Goal: Transaction & Acquisition: Purchase product/service

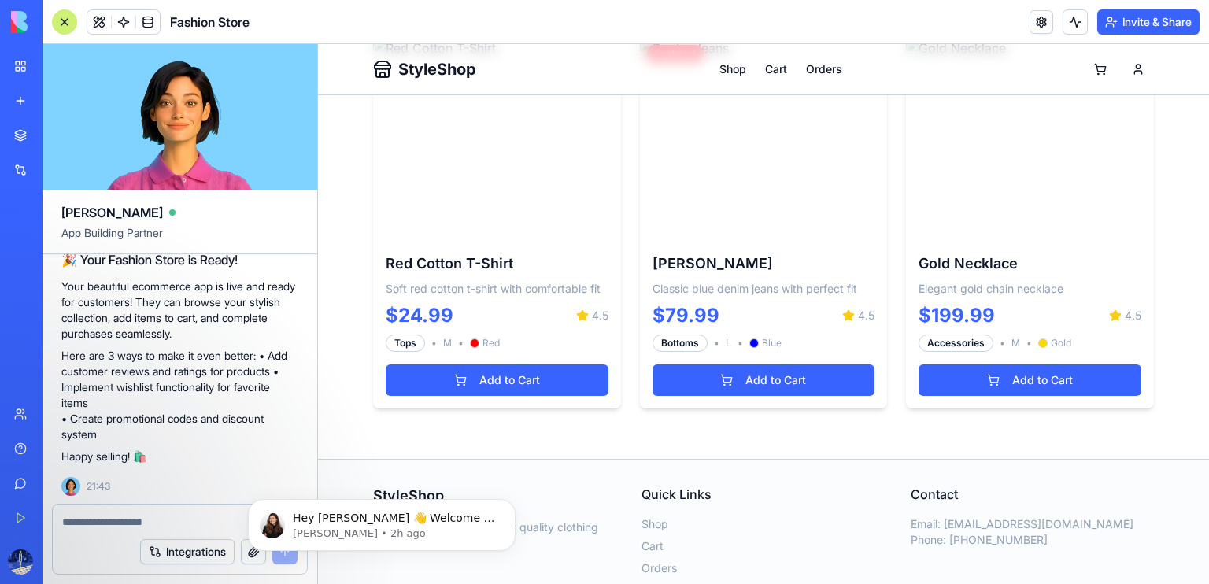
scroll to position [1552, 0]
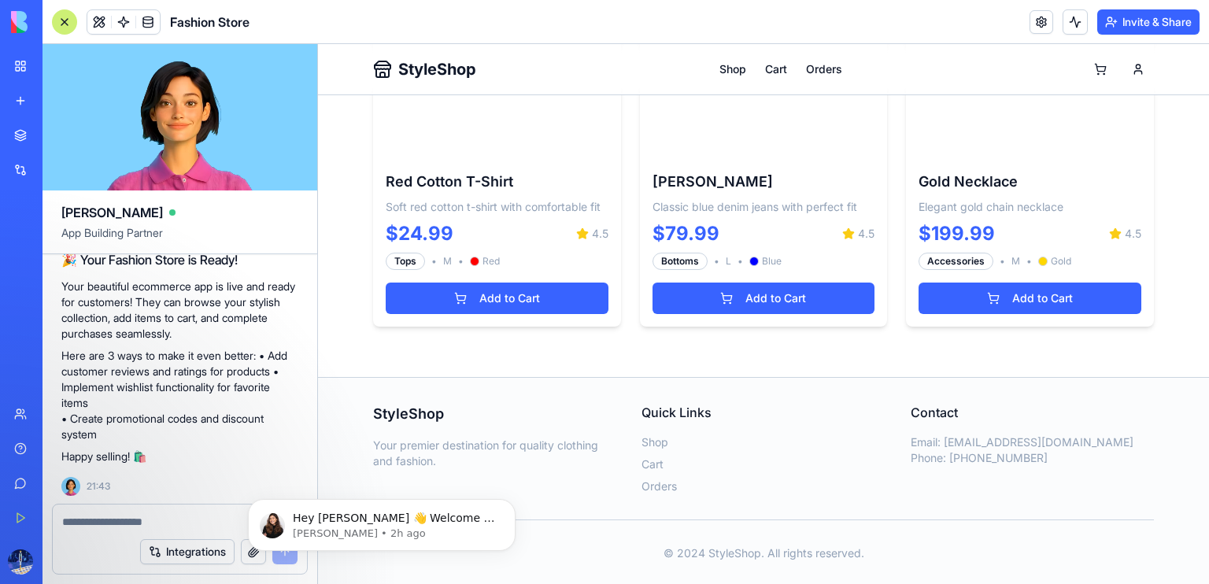
click at [89, 519] on textarea at bounding box center [179, 522] width 235 height 16
type textarea "**********"
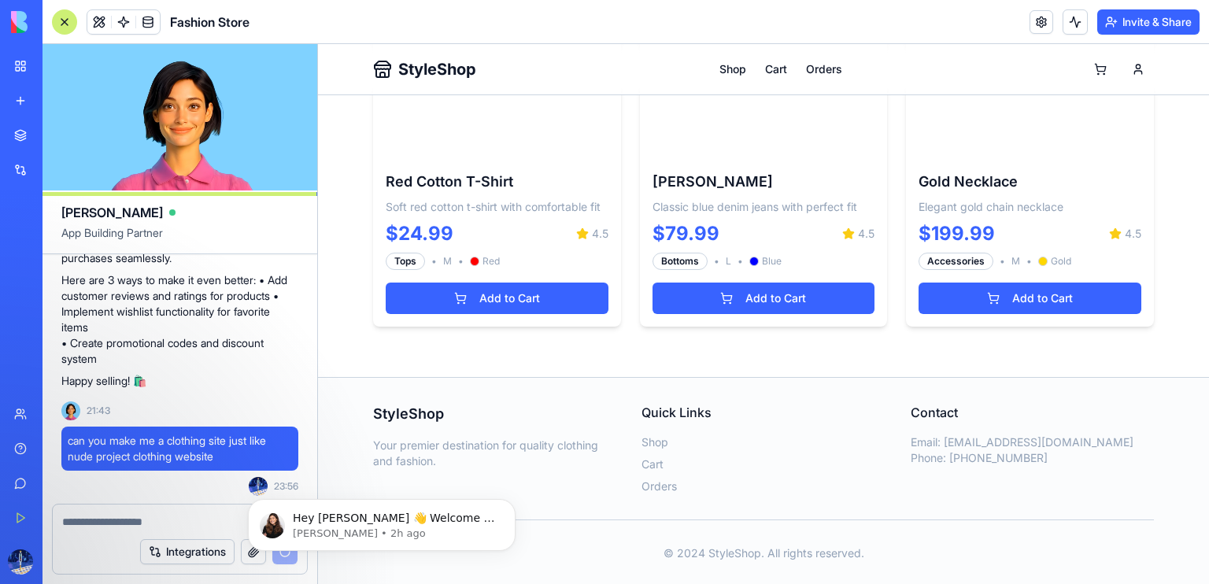
click at [417, 68] on span "StyleShop" at bounding box center [437, 69] width 78 height 22
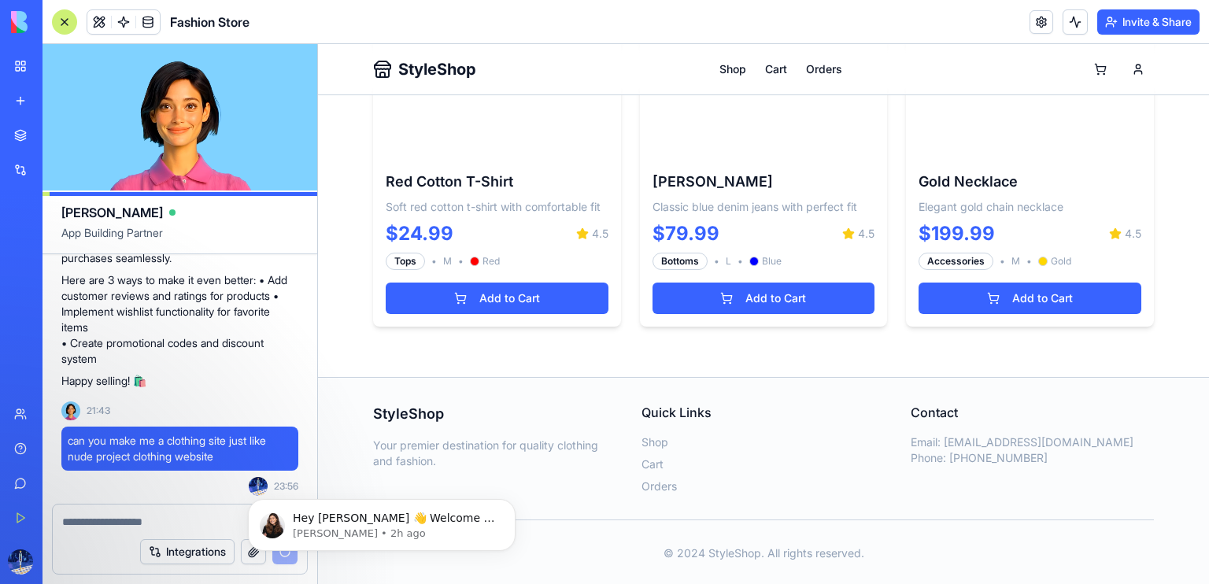
drag, startPoint x: 417, startPoint y: 68, endPoint x: 460, endPoint y: 66, distance: 42.6
click at [460, 66] on span "StyleShop" at bounding box center [437, 69] width 78 height 22
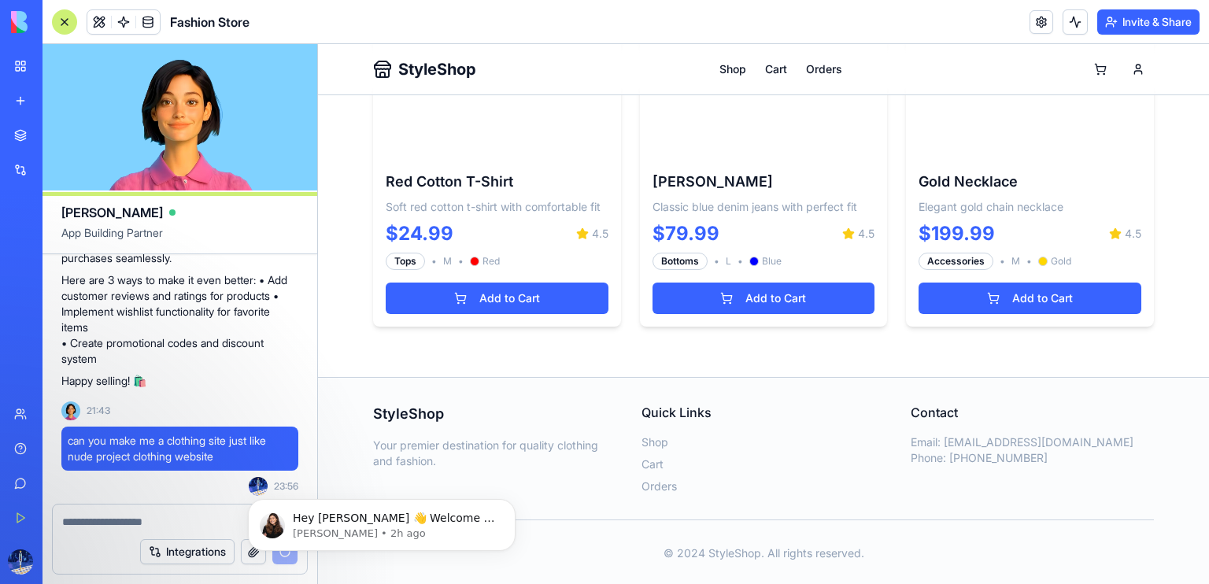
click at [460, 66] on span "StyleShop" at bounding box center [437, 69] width 78 height 22
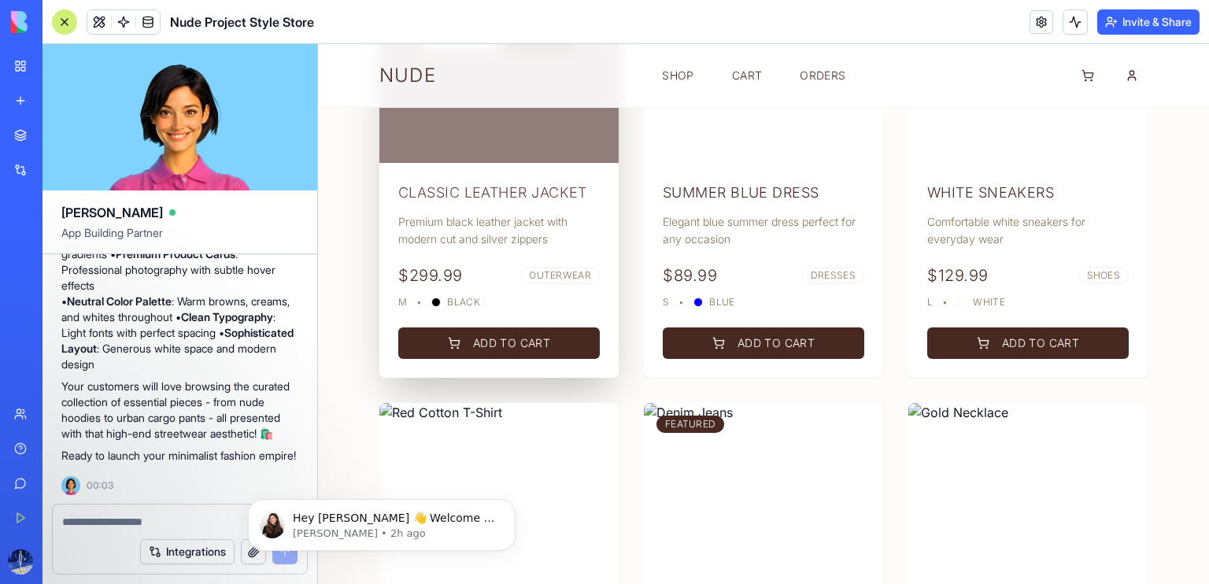
scroll to position [1564, 0]
click at [463, 300] on span "Black" at bounding box center [463, 302] width 33 height 13
click at [519, 175] on div "Classic Leather Jacket Premium black leather jacket with modern cut and silver …" at bounding box center [498, 245] width 239 height 165
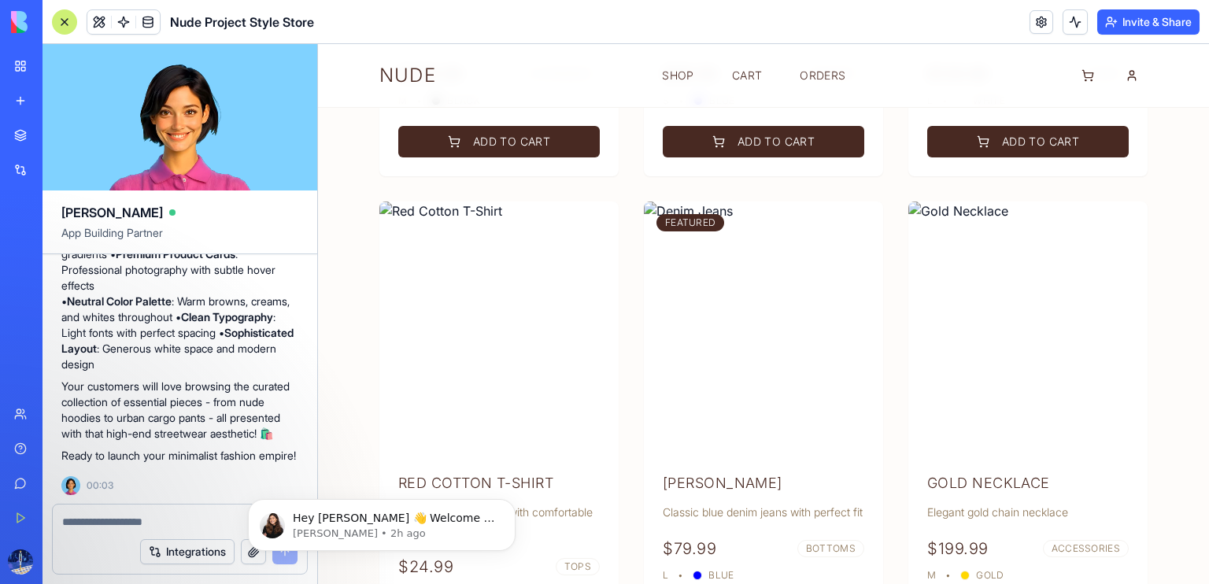
scroll to position [1752, 0]
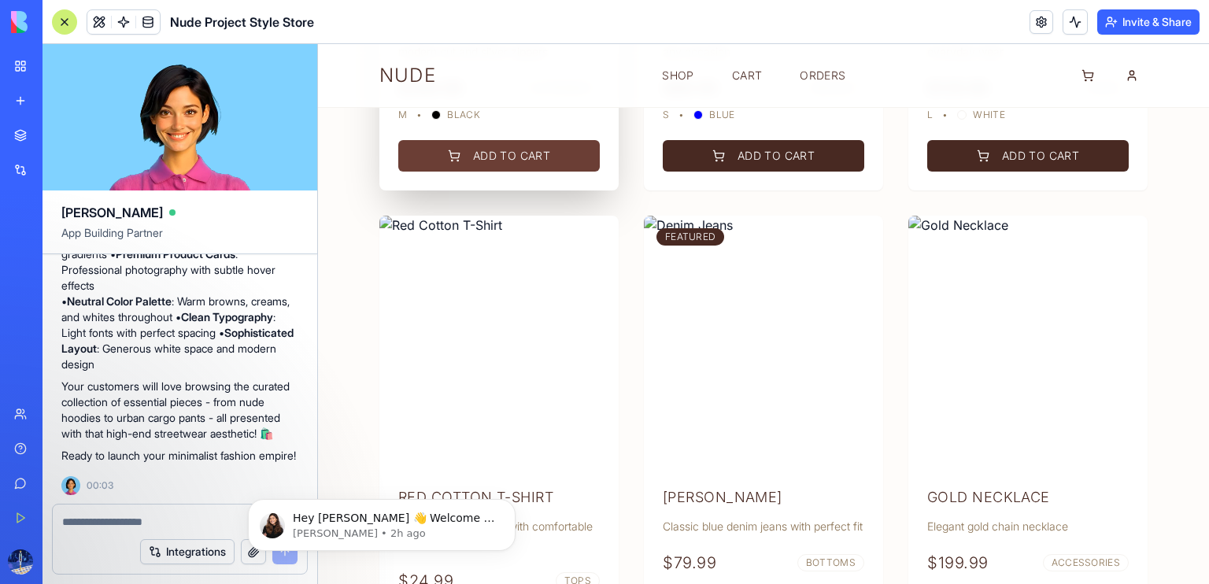
click at [519, 147] on button "Add to Cart" at bounding box center [498, 155] width 201 height 31
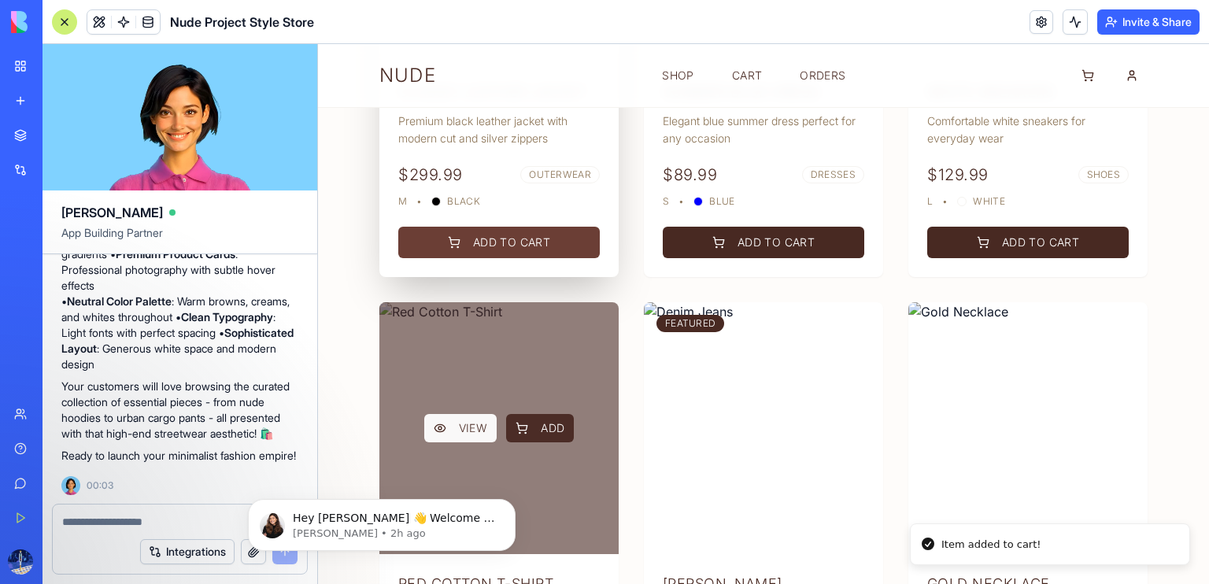
scroll to position [1664, 0]
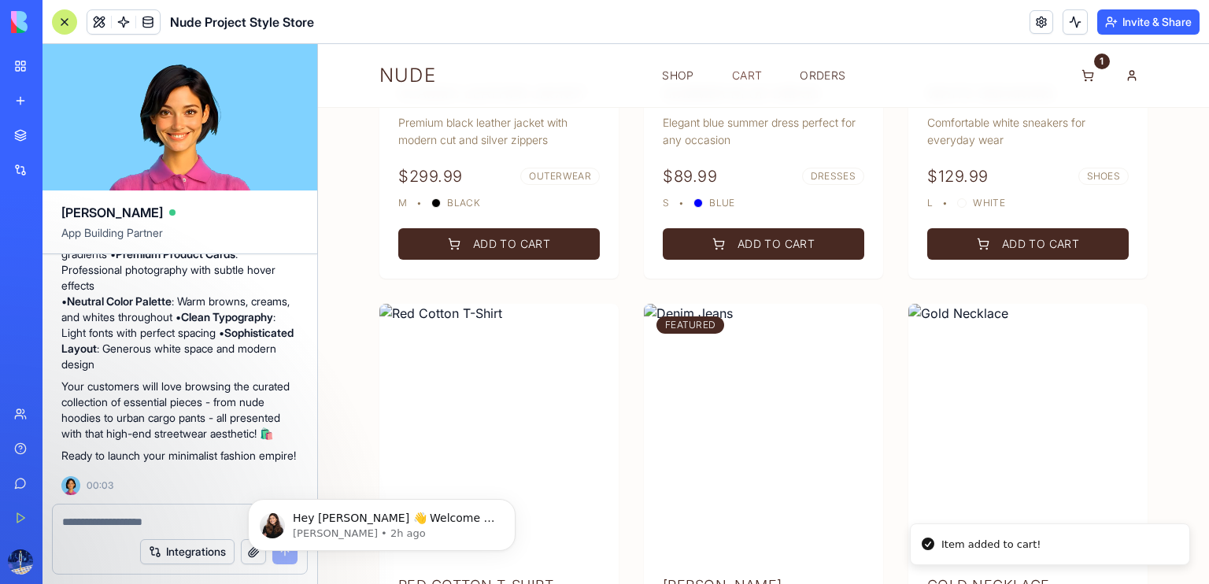
click at [740, 68] on link "Cart" at bounding box center [747, 76] width 30 height 16
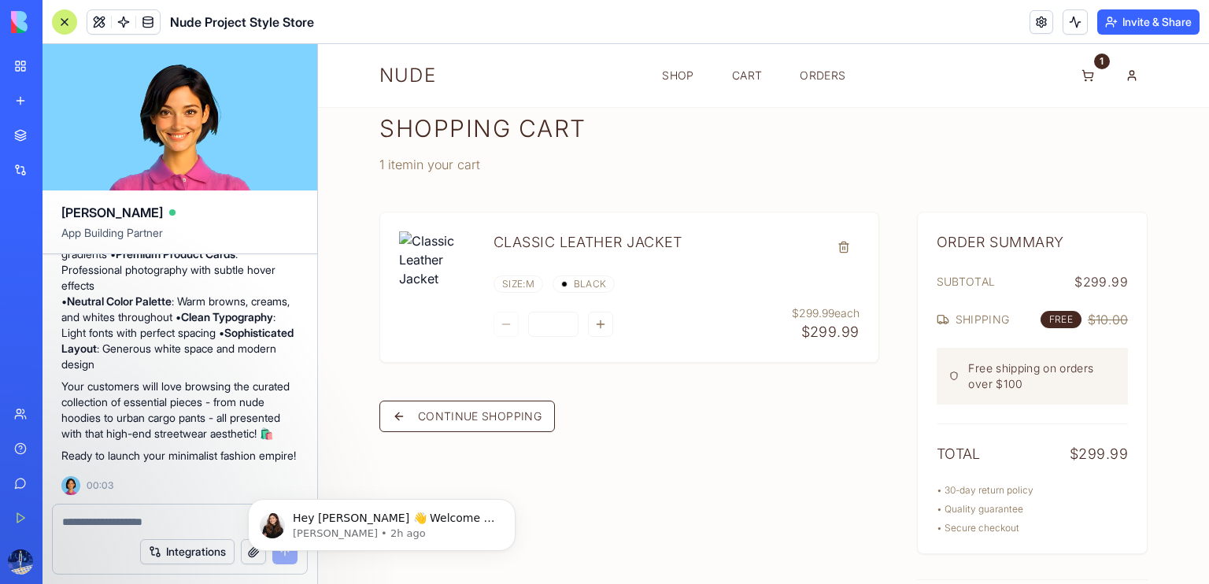
scroll to position [22, 0]
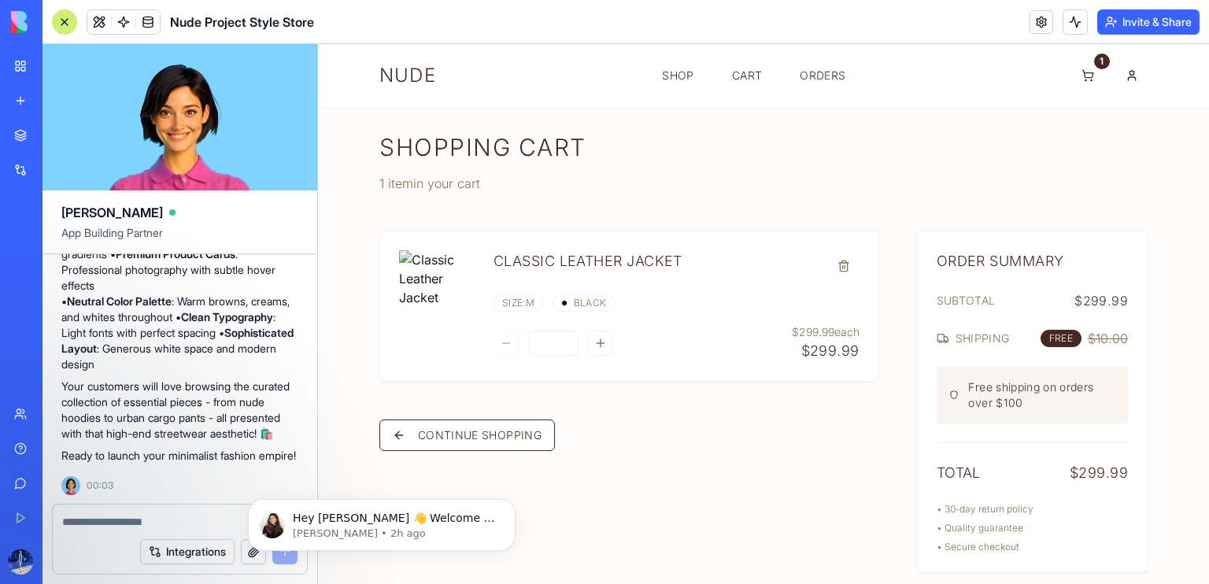
scroll to position [148, 0]
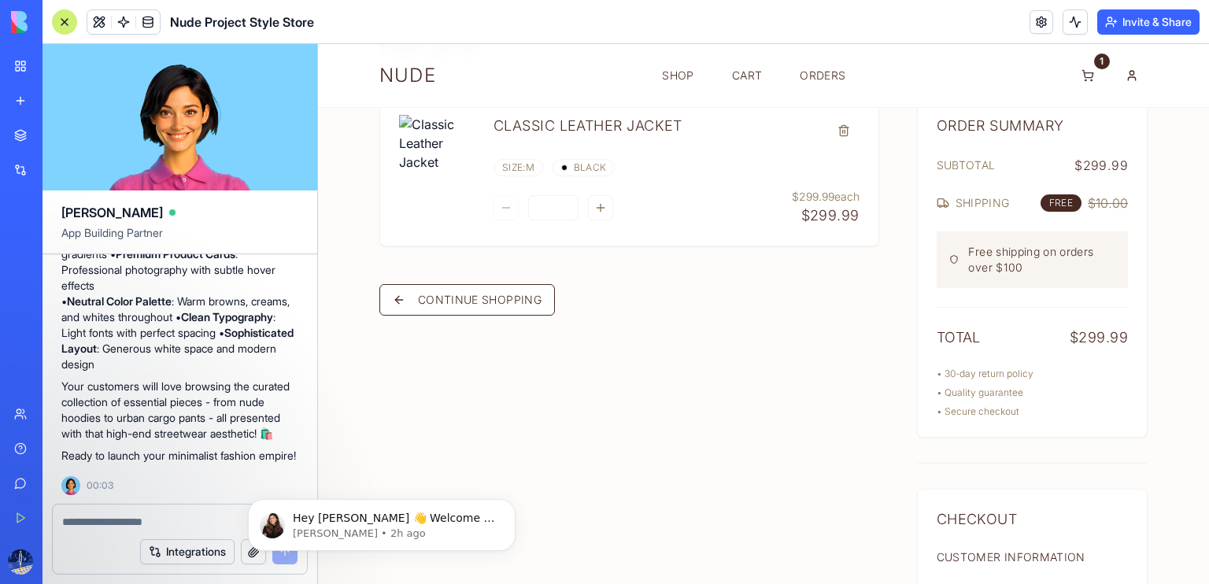
click at [484, 317] on div "Classic Leather Jacket Size: M Black * $299.99 each $299.99 Continue Shopping" at bounding box center [629, 528] width 500 height 866
